Goal: Find specific page/section: Find specific page/section

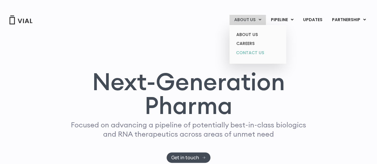
click at [244, 54] on link "CONTACT US" at bounding box center [257, 53] width 52 height 10
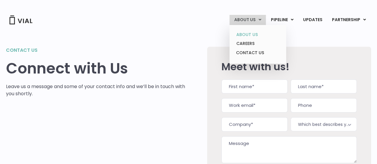
click at [247, 37] on link "ABOUT US" at bounding box center [257, 34] width 52 height 9
